Goal: Navigation & Orientation: Understand site structure

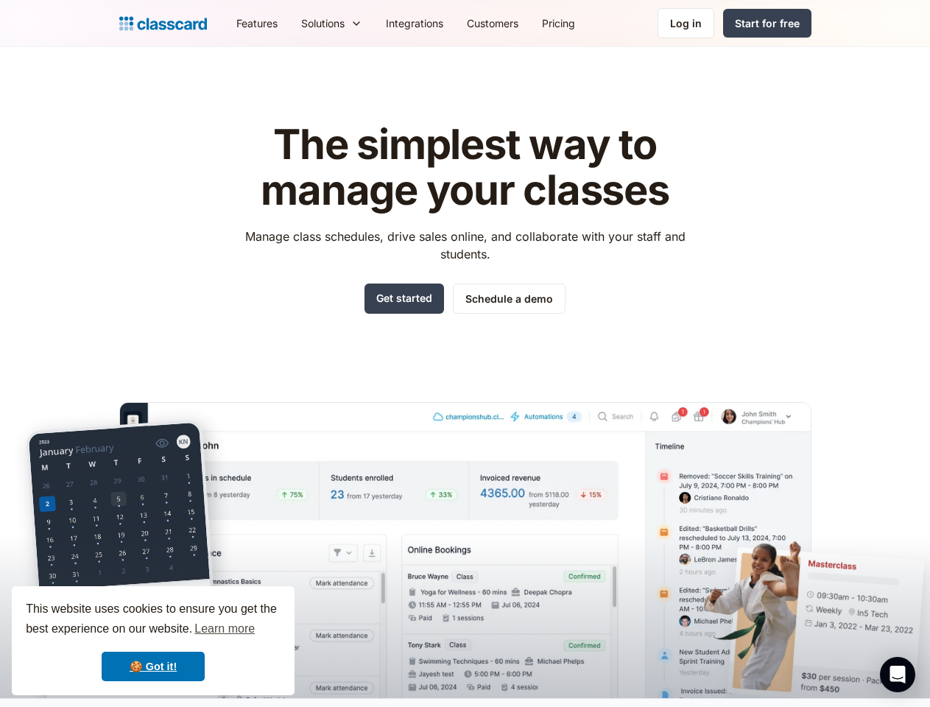
click at [465, 353] on div "The simplest way to manage your classes Manage class schedules, drive sales onl…" at bounding box center [465, 398] width 692 height 599
click at [153, 641] on div "This website uses cookies to ensure you get the best experience on our website.…" at bounding box center [153, 640] width 283 height 109
click at [518, 23] on nav "Features Resources Blog The latest industry news, updates and info. Customer st…" at bounding box center [518, 23] width 587 height 33
click at [289, 23] on div "Solutions Sports academy Swim school Dance studio Gymnastics Music school Marti…" at bounding box center [331, 23] width 85 height 33
click at [898, 674] on icon "Open Intercom Messenger" at bounding box center [897, 675] width 15 height 18
